Goal: Find specific page/section: Find specific page/section

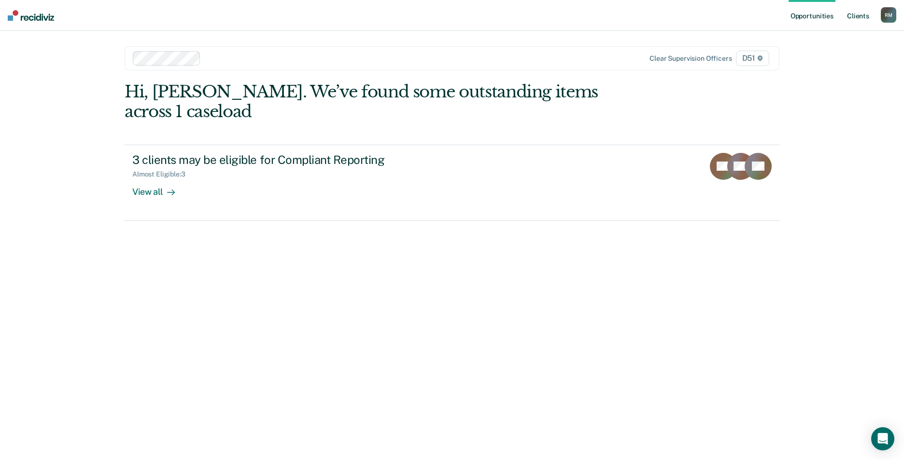
click at [853, 18] on link "Client s" at bounding box center [858, 15] width 26 height 31
